Goal: Check status

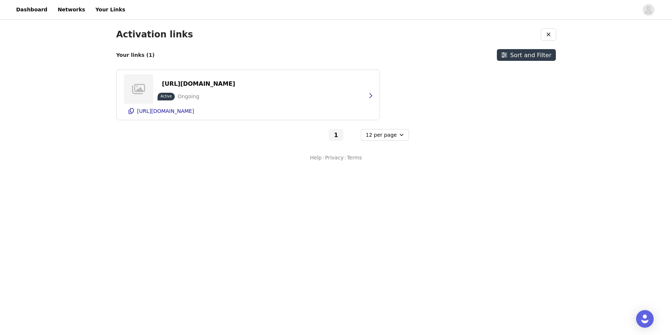
select select "12"
click at [33, 8] on link "Dashboard" at bounding box center [32, 9] width 40 height 16
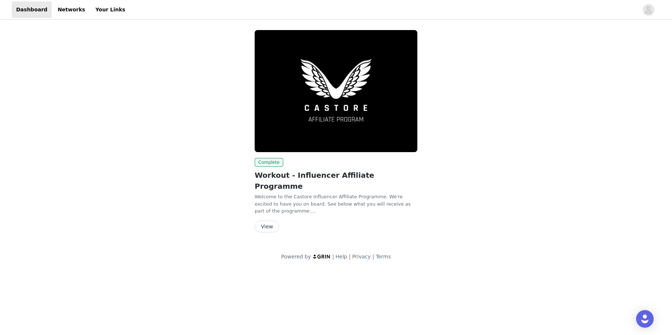
drag, startPoint x: 265, startPoint y: 208, endPoint x: 265, endPoint y: 215, distance: 6.2
click at [265, 213] on div "Complete Workout - Influencer Affiliate Programme Welcome to the Castore Influe…" at bounding box center [336, 195] width 163 height 74
click at [265, 221] on button "View" at bounding box center [267, 227] width 25 height 12
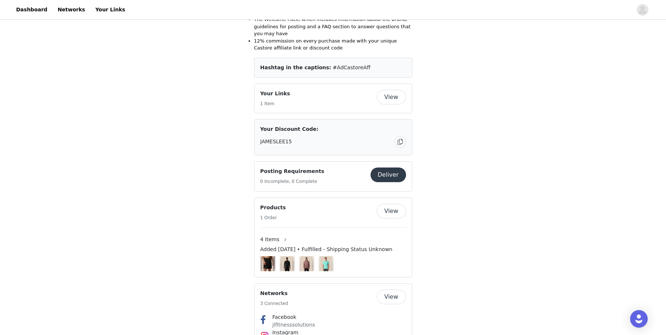
scroll to position [368, 0]
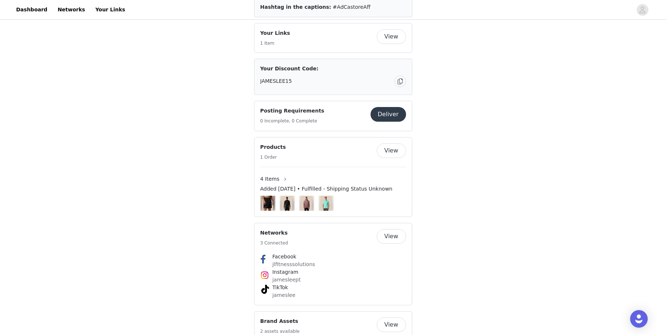
click at [326, 199] on img at bounding box center [326, 203] width 11 height 15
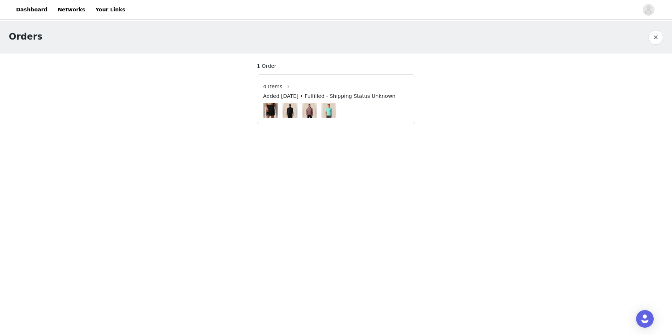
click at [292, 95] on span "Added [DATE] • Fulfilled - Shipping Status Unknown" at bounding box center [329, 96] width 132 height 8
click at [284, 88] on button "button" at bounding box center [288, 87] width 12 height 12
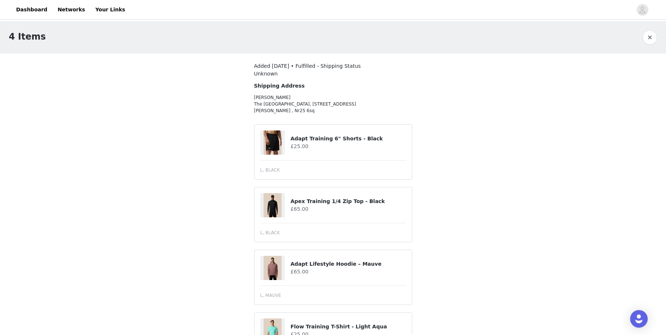
scroll to position [49, 0]
